Goal: Information Seeking & Learning: Understand process/instructions

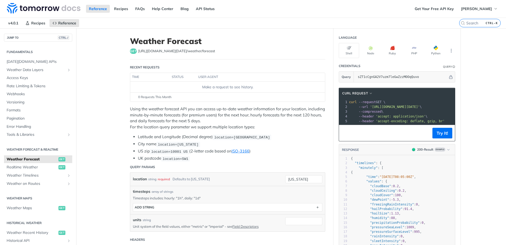
scroll to position [265, 0]
click at [373, 52] on button "Node" at bounding box center [371, 50] width 20 height 15
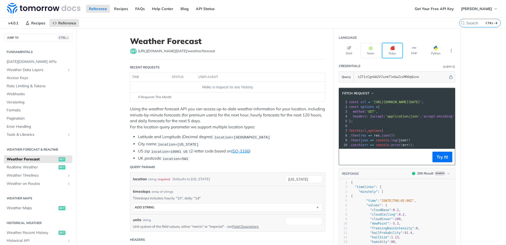
click at [397, 45] on button "Ruby" at bounding box center [392, 50] width 20 height 15
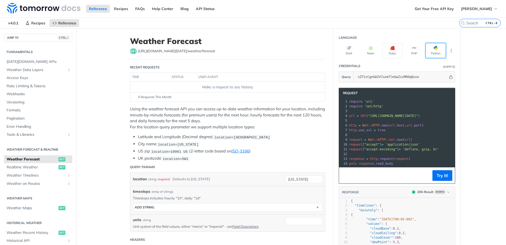
click at [438, 48] on span "button" at bounding box center [438, 48] width 0 height 4
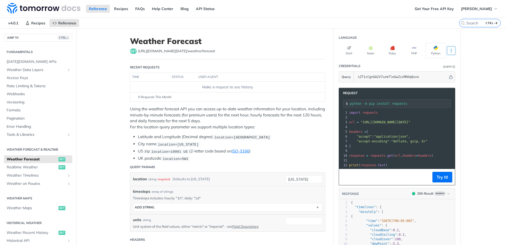
click at [447, 51] on button "More Languages" at bounding box center [451, 51] width 8 height 8
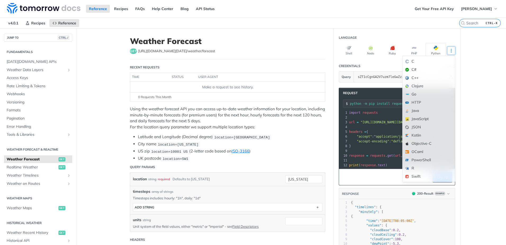
click at [447, 51] on button "More Languages" at bounding box center [451, 51] width 8 height 8
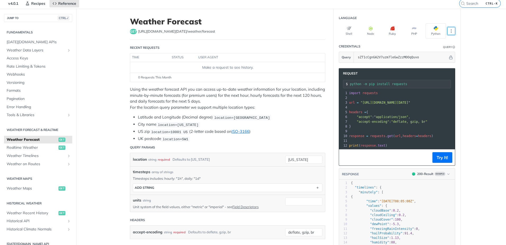
scroll to position [26, 0]
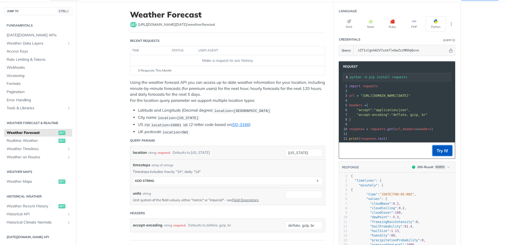
click at [435, 155] on button "Try It!" at bounding box center [443, 150] width 20 height 11
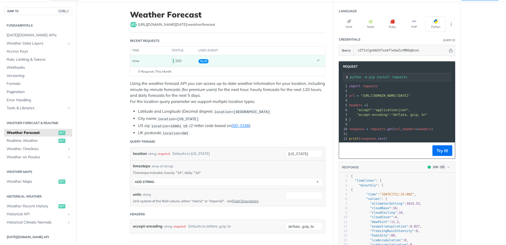
click at [172, 61] on code at bounding box center [173, 61] width 3 height 8
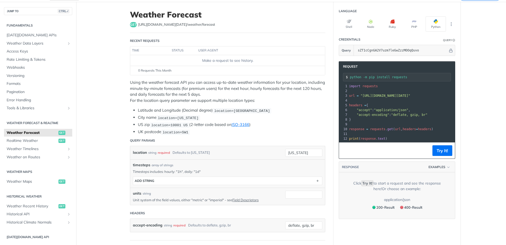
click at [171, 61] on div "Make a request to see history." at bounding box center [227, 61] width 191 height 6
click at [444, 154] on button "Try It!" at bounding box center [443, 150] width 20 height 11
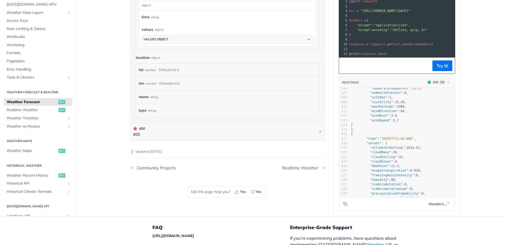
scroll to position [489, 0]
